Goal: Information Seeking & Learning: Learn about a topic

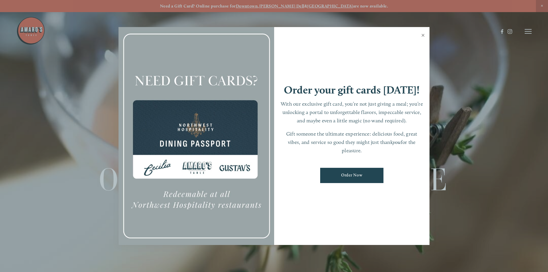
click at [422, 34] on link "Close" at bounding box center [423, 36] width 11 height 16
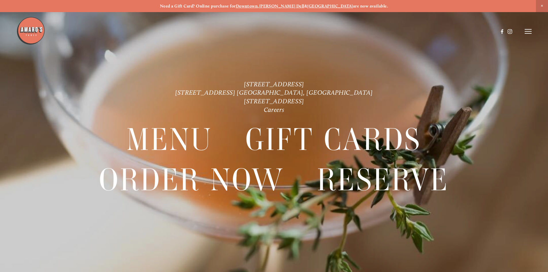
click at [526, 33] on icon at bounding box center [528, 31] width 7 height 5
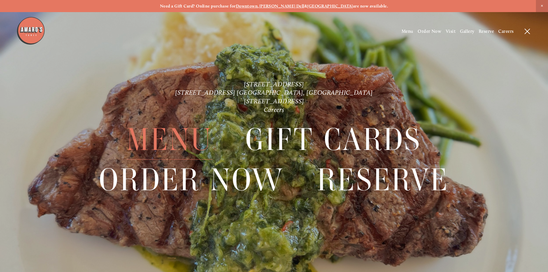
click at [174, 139] on span "Menu" at bounding box center [170, 140] width 86 height 40
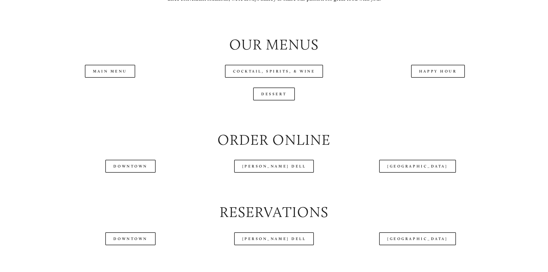
scroll to position [693, 0]
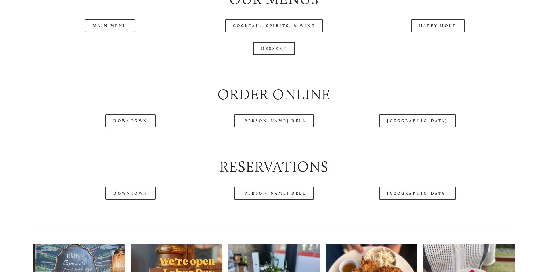
click at [116, 47] on header "Menu Order Now Visit Gallery 0" at bounding box center [274, 17] width 516 height 63
click at [116, 45] on header "Menu Order Now Visit Gallery 0" at bounding box center [274, 17] width 516 height 63
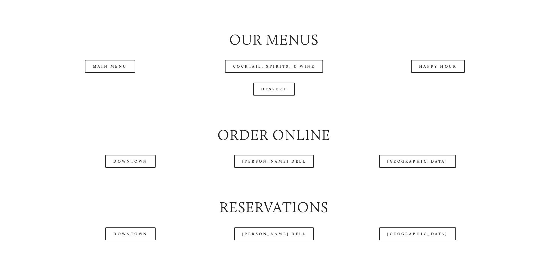
scroll to position [696, 0]
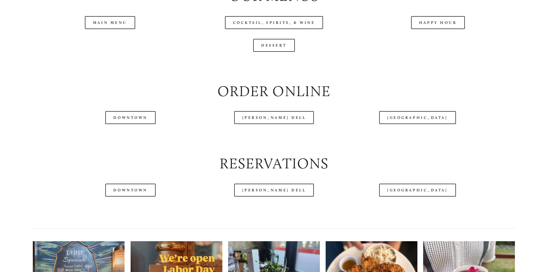
click at [117, 43] on header "Menu Order Now Visit Gallery 0" at bounding box center [274, 17] width 516 height 63
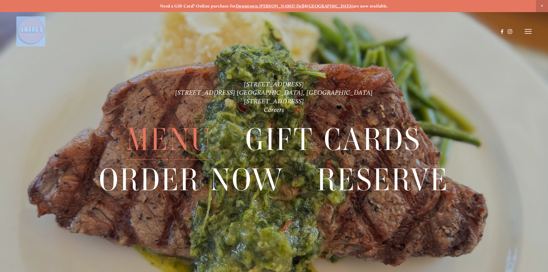
click at [161, 136] on span "Menu" at bounding box center [170, 140] width 86 height 40
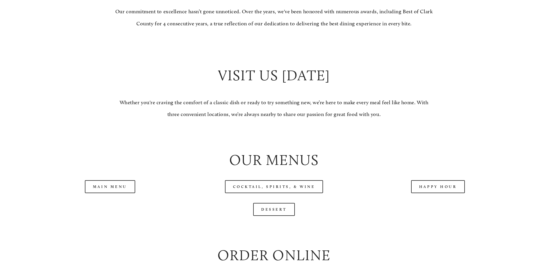
scroll to position [627, 0]
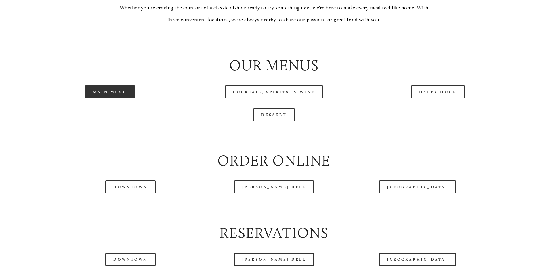
click at [124, 98] on link "Main Menu" at bounding box center [110, 91] width 50 height 13
